Goal: Task Accomplishment & Management: Manage account settings

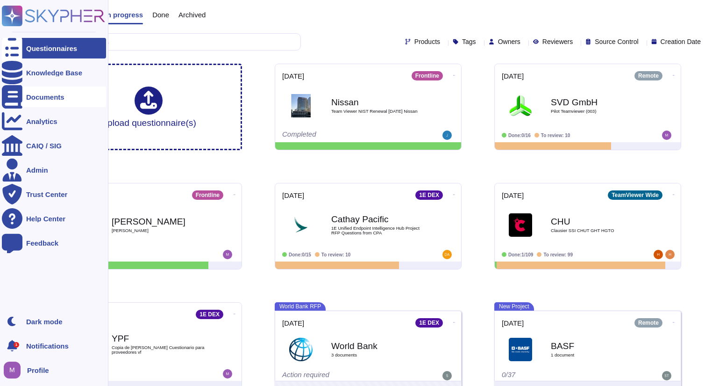
click at [36, 95] on div "Documents" at bounding box center [45, 96] width 38 height 7
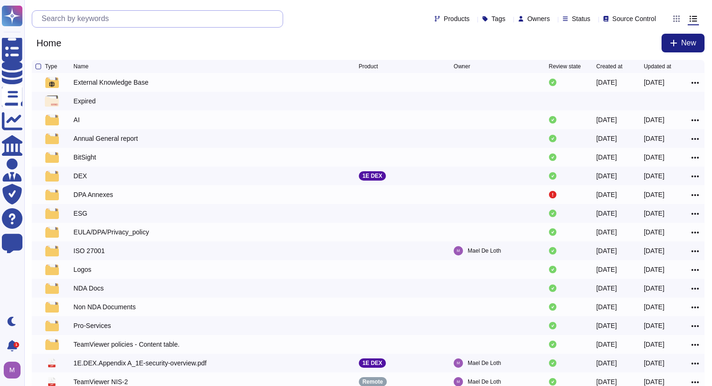
click at [153, 21] on input "text" at bounding box center [160, 19] width 246 height 16
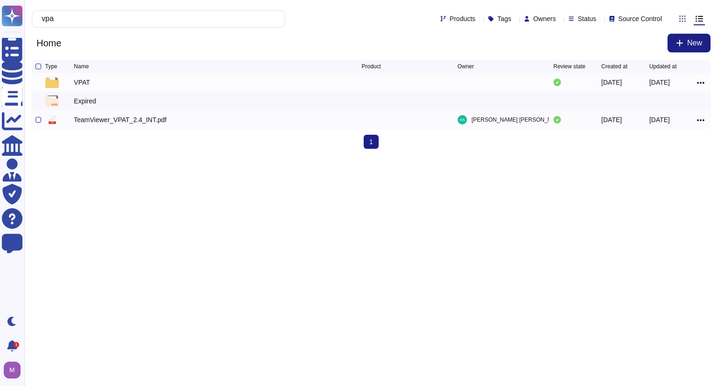
type input "vpa"
click at [134, 122] on div "TeamViewer_VPAT_2.4_INT.pdf" at bounding box center [120, 119] width 93 height 9
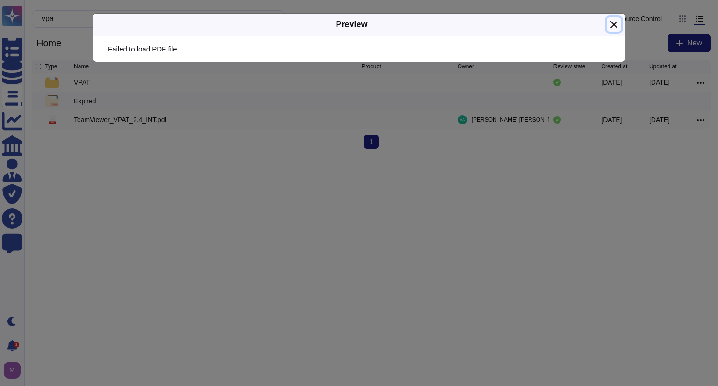
click at [617, 26] on button "Close" at bounding box center [614, 24] width 14 height 14
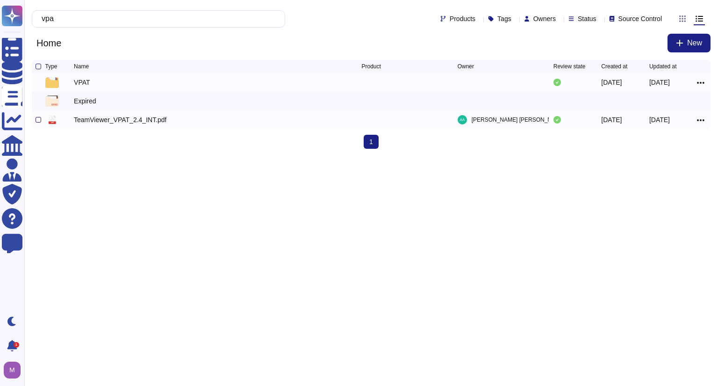
click at [696, 123] on div "[DATE]" at bounding box center [673, 119] width 48 height 11
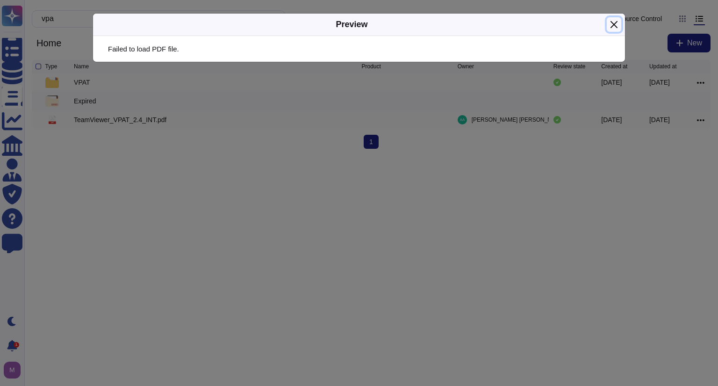
click at [610, 23] on button "Close" at bounding box center [614, 24] width 14 height 14
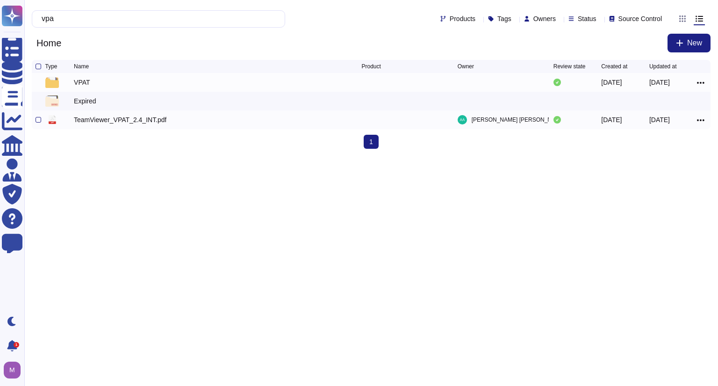
click at [703, 121] on icon at bounding box center [700, 120] width 7 height 2
click at [669, 150] on link "Edit" at bounding box center [667, 148] width 74 height 13
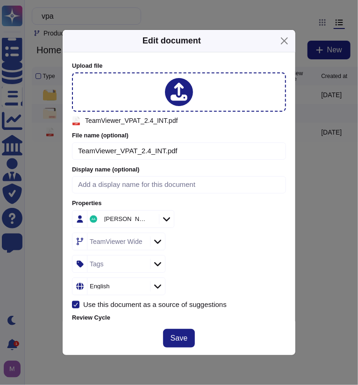
type input "TeamViewer VPAT 2025.pdf"
click at [182, 335] on span "Save" at bounding box center [179, 338] width 17 height 7
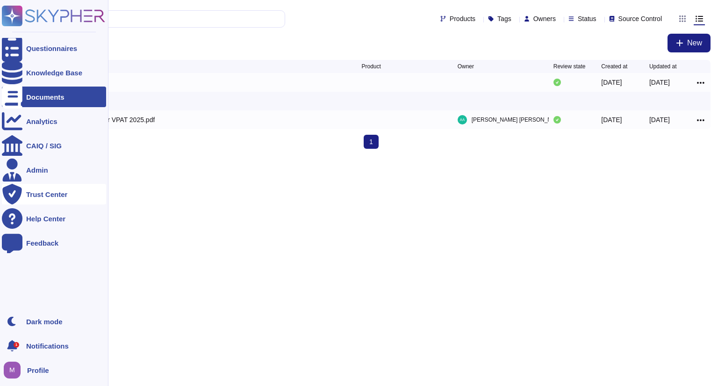
click at [45, 199] on div "Trust Center" at bounding box center [54, 194] width 104 height 21
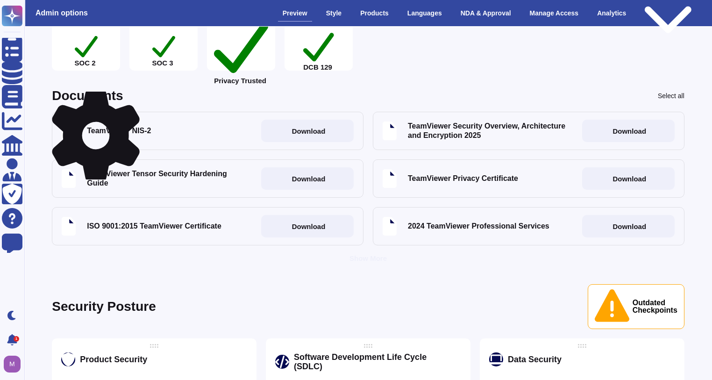
scroll to position [299, 0]
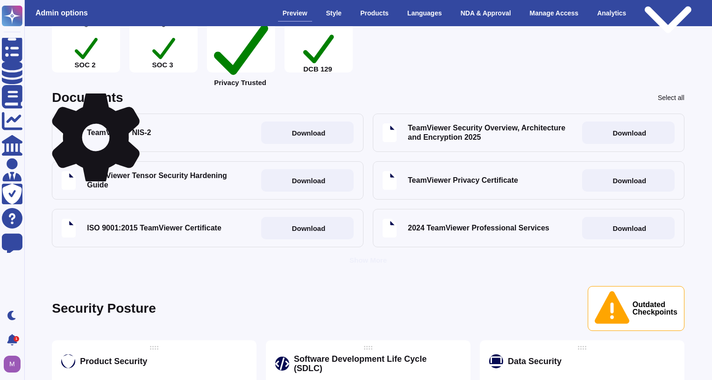
click at [363, 258] on div "Show More" at bounding box center [368, 260] width 37 height 7
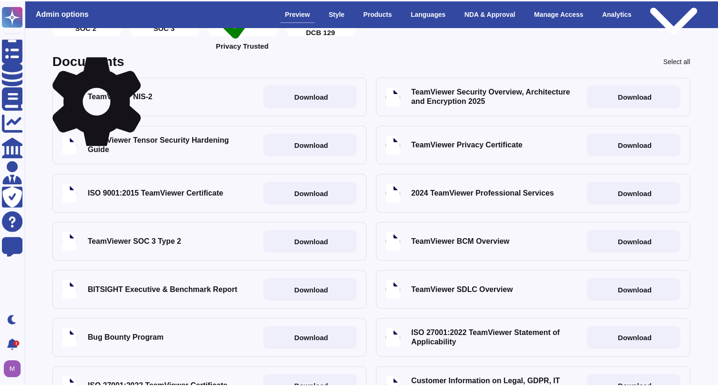
scroll to position [337, 0]
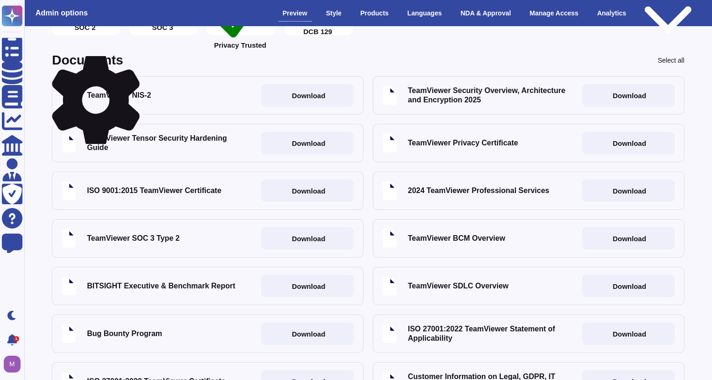
click at [133, 58] on icon at bounding box center [96, 99] width 88 height 93
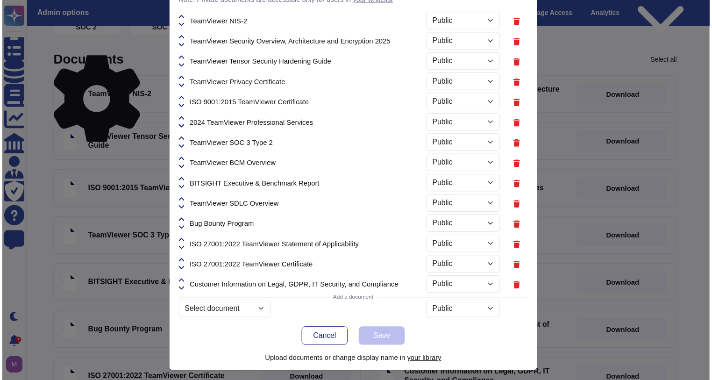
scroll to position [52, 0]
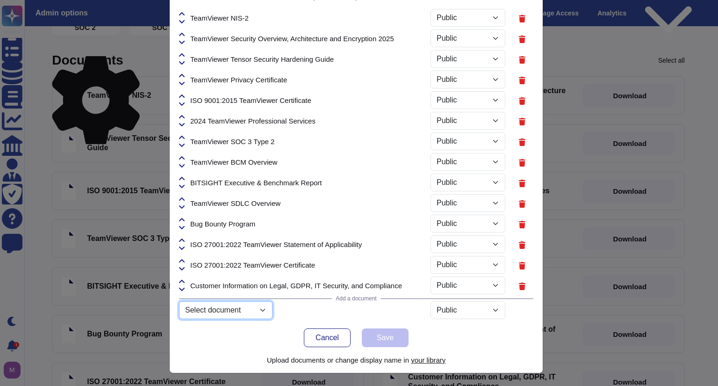
click at [255, 312] on select "Select document 2025.07.Policies.&.Compliance.pdf TeamViewer_Logo_CarbonBlue_RG…" at bounding box center [225, 310] width 93 height 18
click at [249, 314] on select "Select document 2025.07.Policies.&.Compliance.pdf TeamViewer_Logo_CarbonBlue_RG…" at bounding box center [225, 310] width 93 height 18
click at [179, 319] on select "Select document 2025.07.Policies.&.Compliance.pdf TeamViewer_Logo_CarbonBlue_RG…" at bounding box center [225, 310] width 93 height 18
select select "6499d3fc72d891fd76763488"
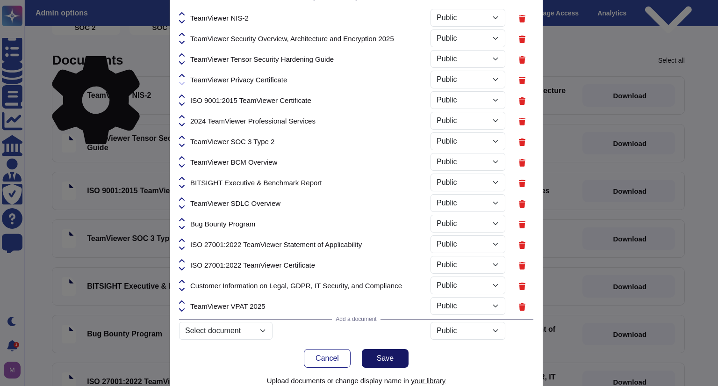
click at [377, 359] on span "Save" at bounding box center [385, 357] width 17 height 7
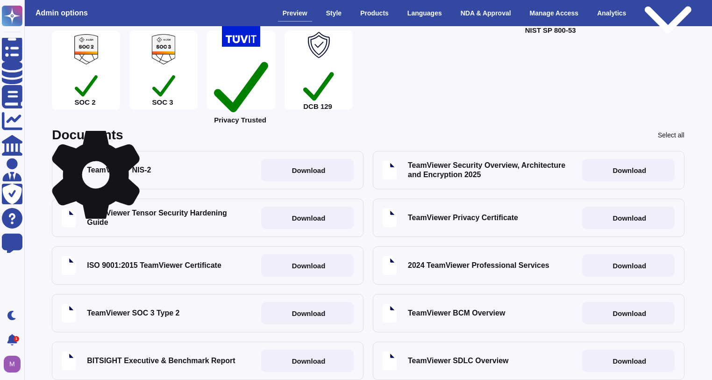
scroll to position [0, 0]
